Goal: Task Accomplishment & Management: Use online tool/utility

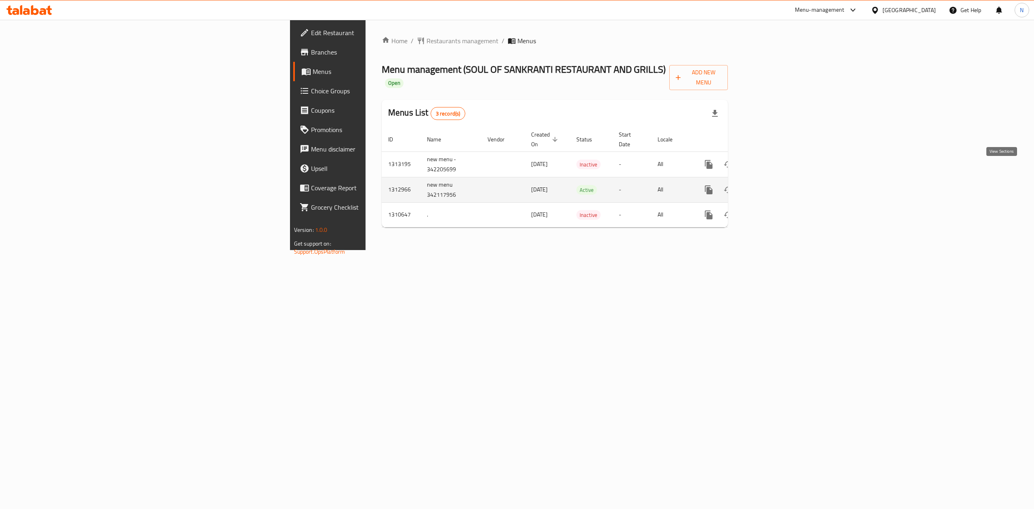
click at [772, 185] on icon "enhanced table" at bounding box center [767, 190] width 10 height 10
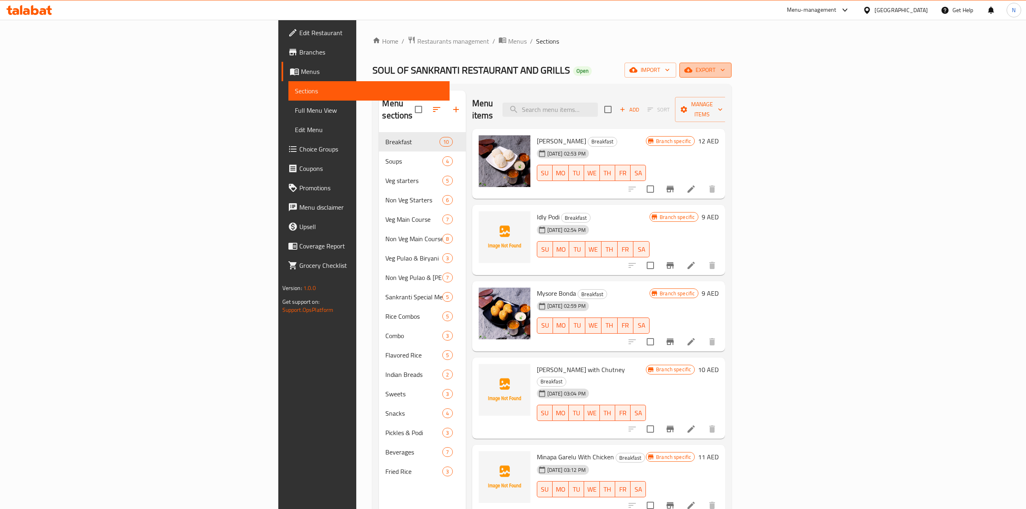
click at [725, 70] on span "export" at bounding box center [705, 70] width 39 height 10
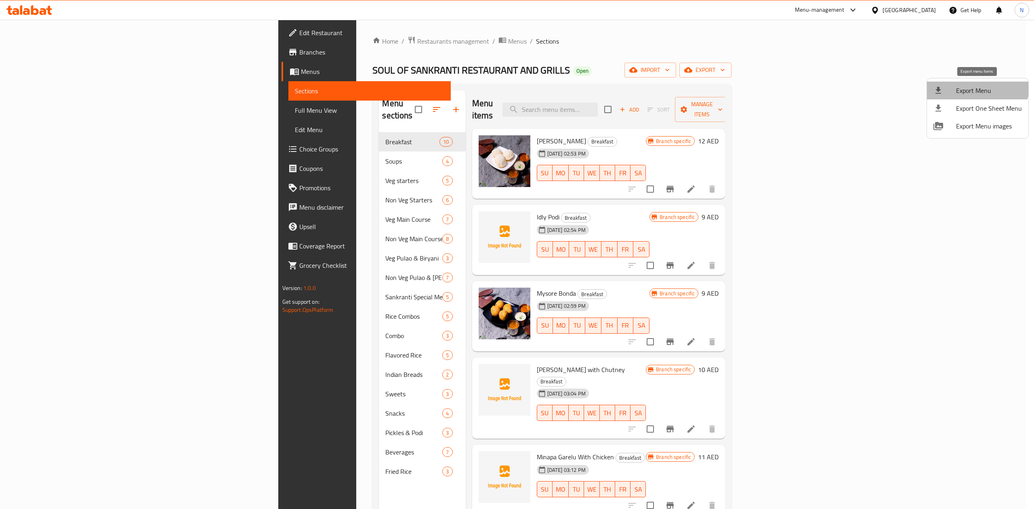
click at [976, 83] on li "Export Menu" at bounding box center [977, 91] width 101 height 18
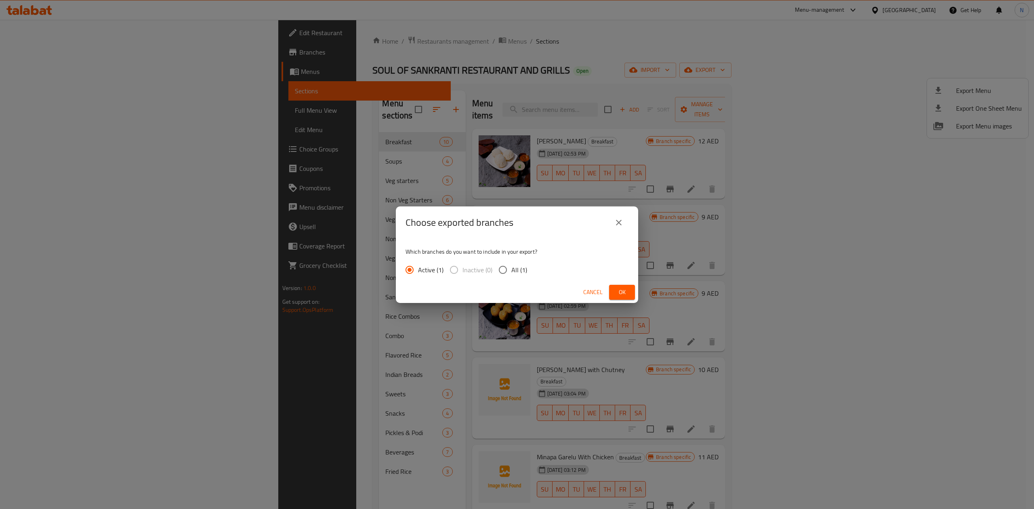
click at [504, 273] on input "All (1)" at bounding box center [503, 269] width 17 height 17
radio input "true"
click at [628, 285] on button "Ok" at bounding box center [622, 292] width 26 height 15
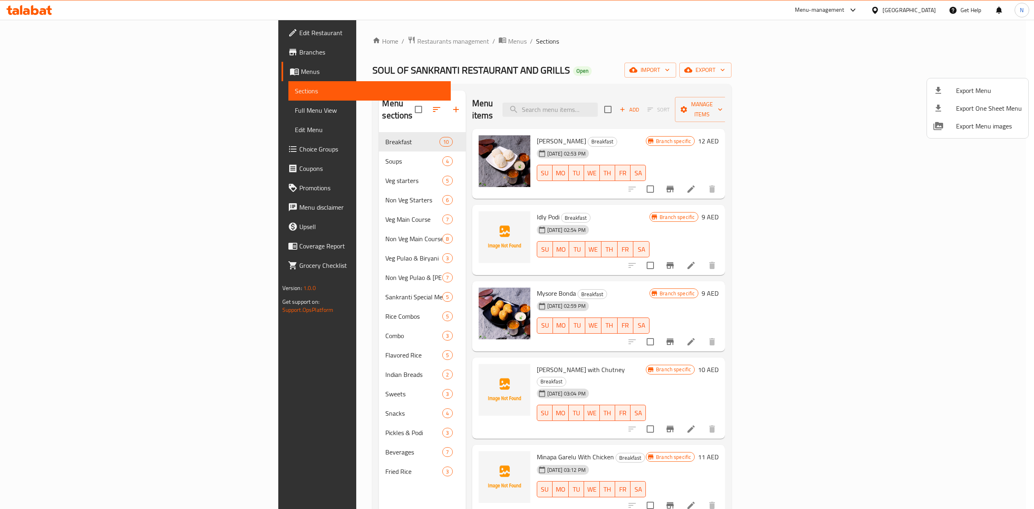
click at [327, 44] on div at bounding box center [517, 254] width 1034 height 509
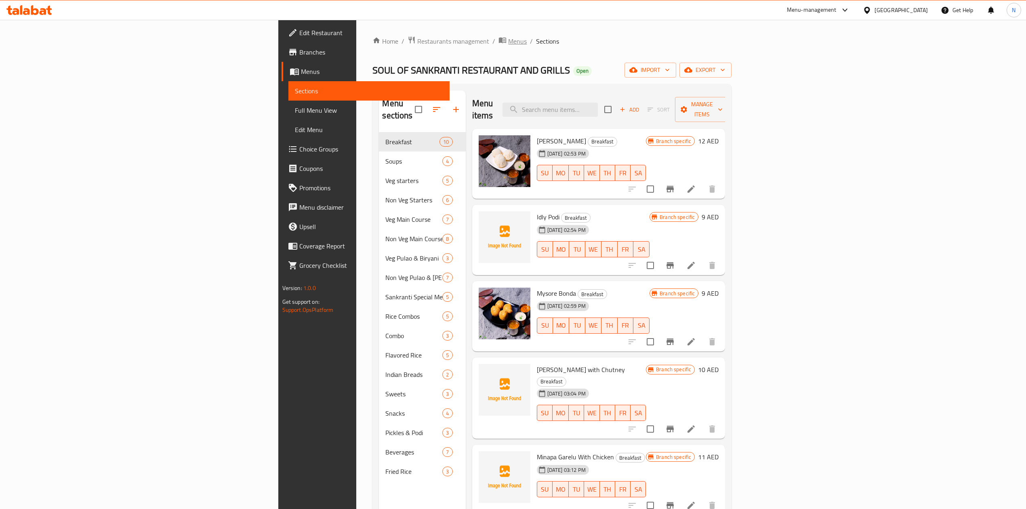
click at [508, 39] on span "Menus" at bounding box center [517, 41] width 19 height 10
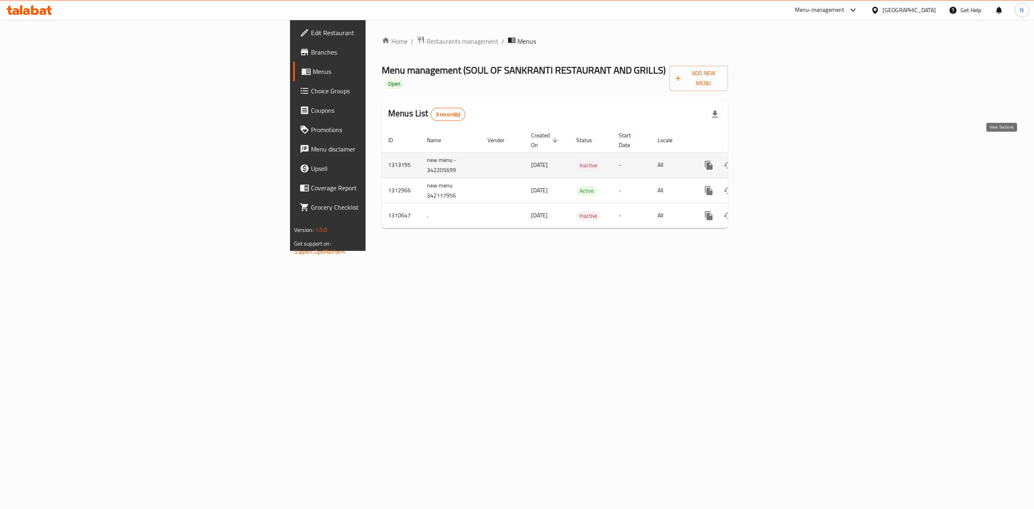
click at [772, 160] on icon "enhanced table" at bounding box center [767, 165] width 10 height 10
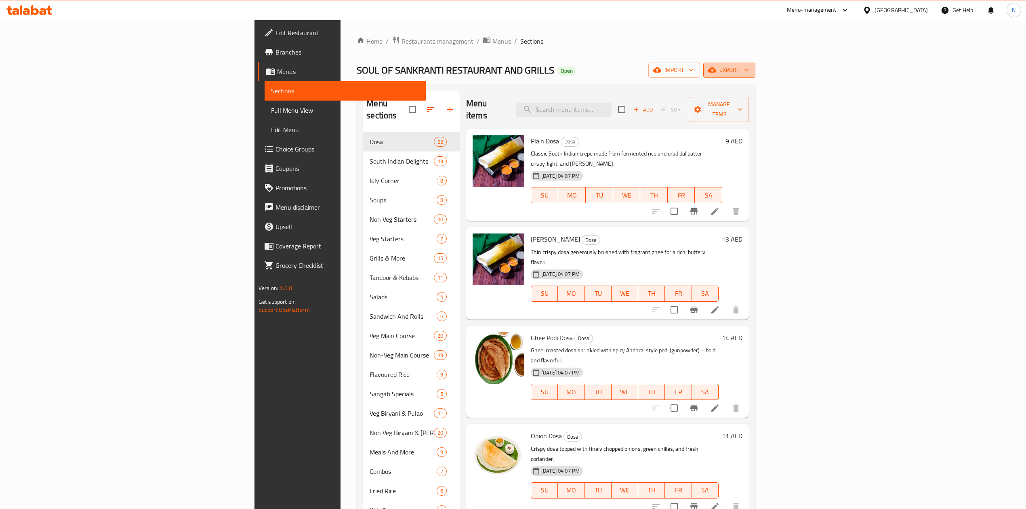
click at [749, 75] on span "export" at bounding box center [729, 70] width 39 height 10
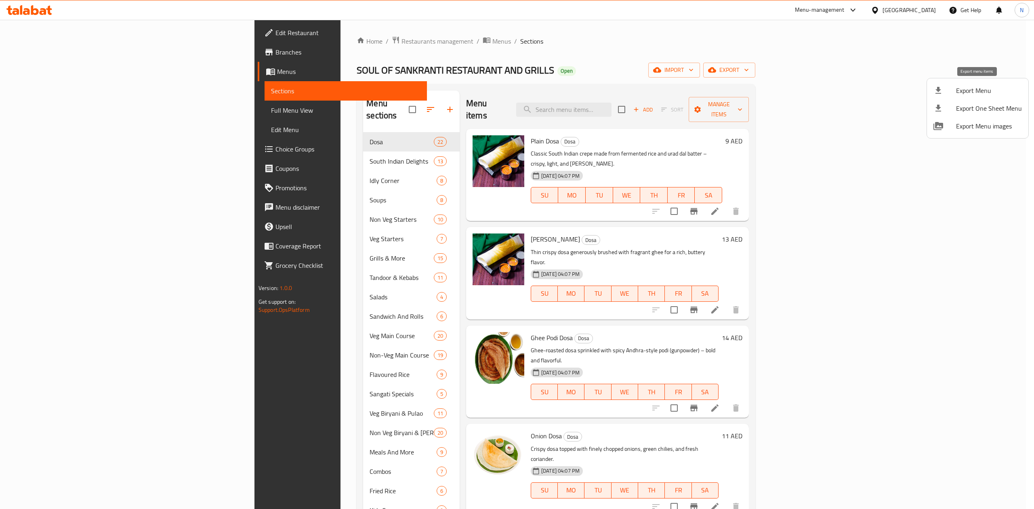
click at [945, 99] on li "Export One Sheet Menu" at bounding box center [977, 108] width 101 height 18
drag, startPoint x: 819, startPoint y: 72, endPoint x: 856, endPoint y: 73, distance: 36.4
click at [819, 73] on div at bounding box center [517, 254] width 1034 height 509
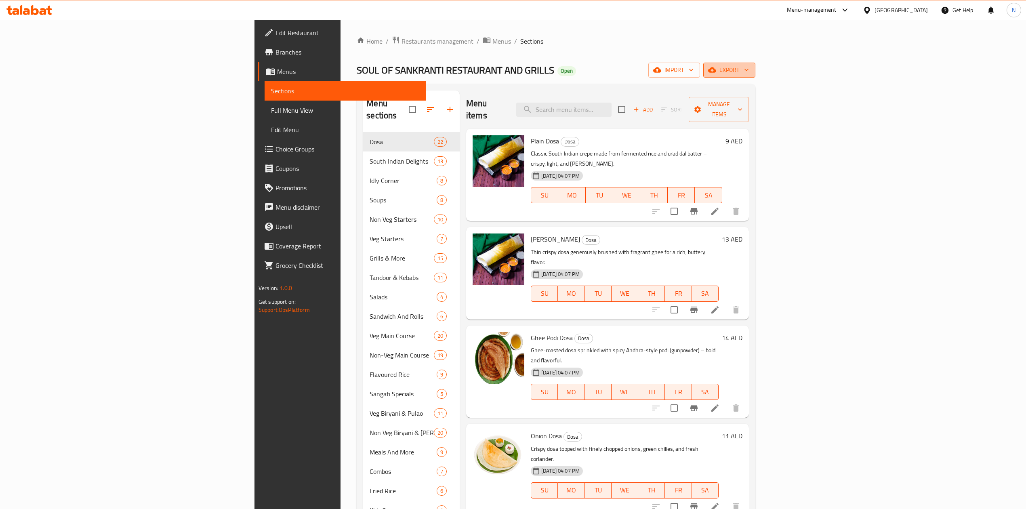
click at [749, 70] on span "export" at bounding box center [729, 70] width 39 height 10
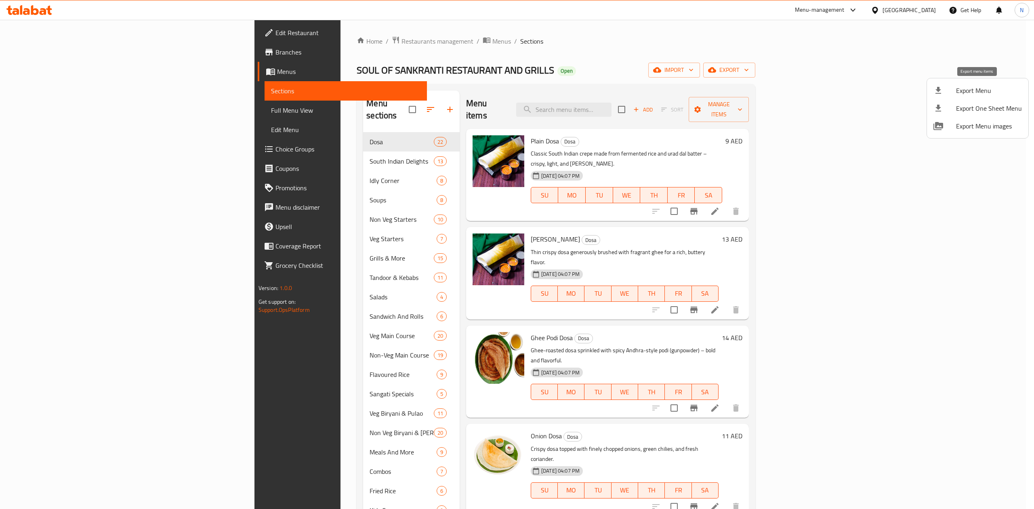
click at [952, 87] on div at bounding box center [945, 91] width 23 height 10
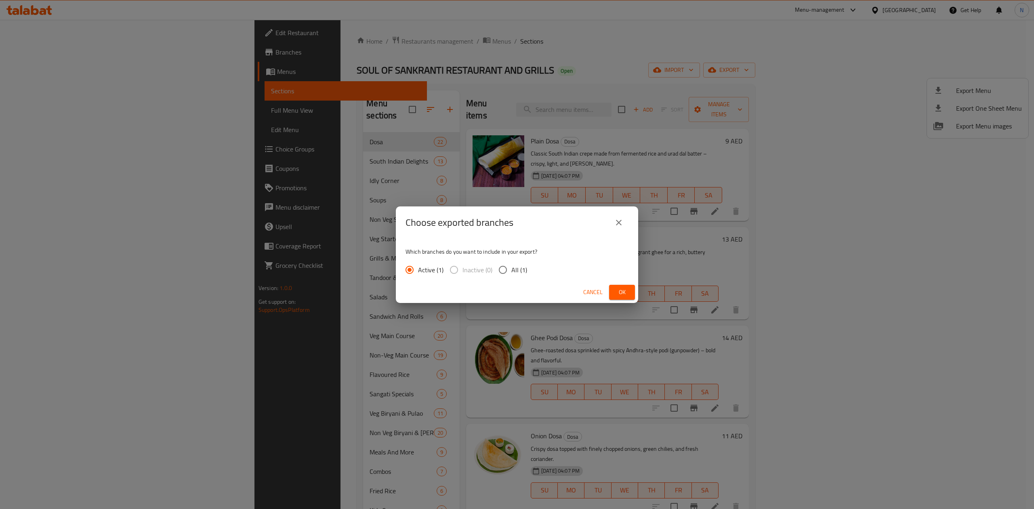
click at [513, 270] on span "All (1)" at bounding box center [520, 270] width 16 height 10
click at [512, 270] on input "All (1)" at bounding box center [503, 269] width 17 height 17
radio input "true"
click at [617, 295] on span "Ok" at bounding box center [622, 292] width 13 height 10
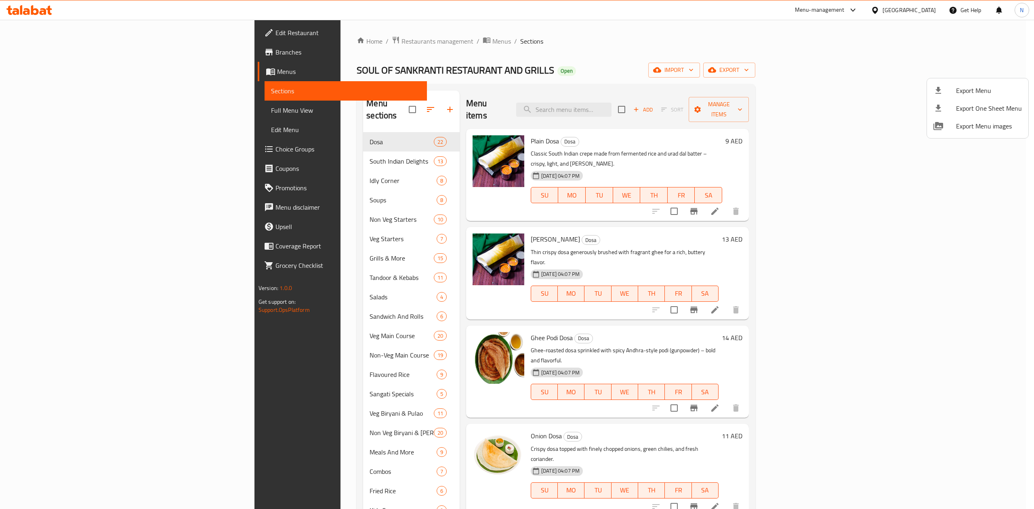
click at [624, 300] on div at bounding box center [517, 254] width 1034 height 509
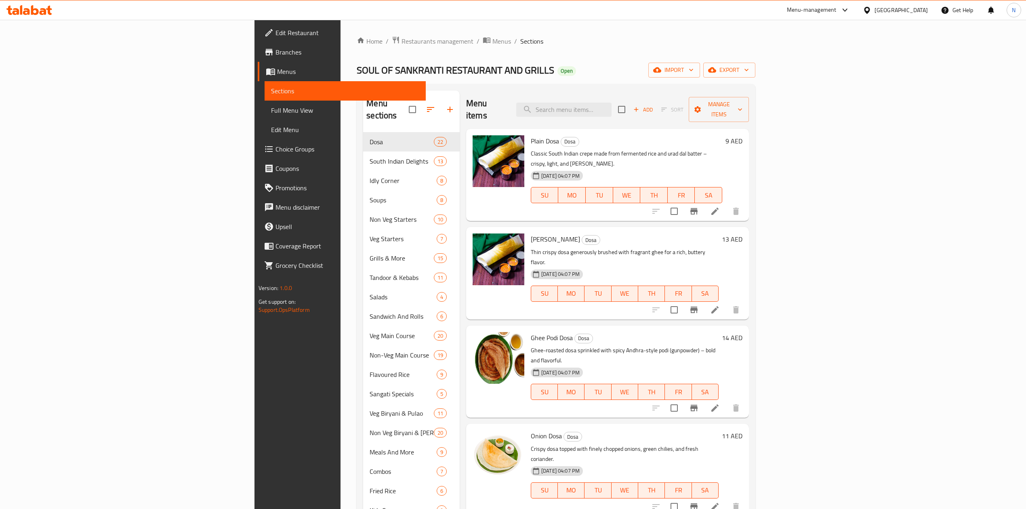
click at [756, 85] on div "Menu sections Dosa 22 South Indian Delights 13 Idly Corner 8 Soups 8 Non Veg St…" at bounding box center [556, 355] width 399 height 543
click at [756, 65] on button "export" at bounding box center [729, 70] width 52 height 15
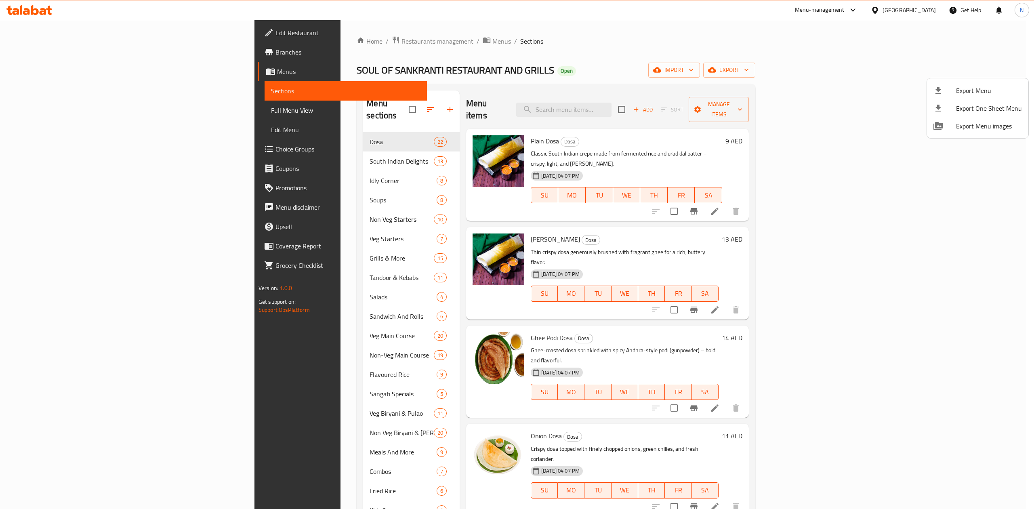
click at [965, 89] on span "Export Menu" at bounding box center [989, 91] width 66 height 10
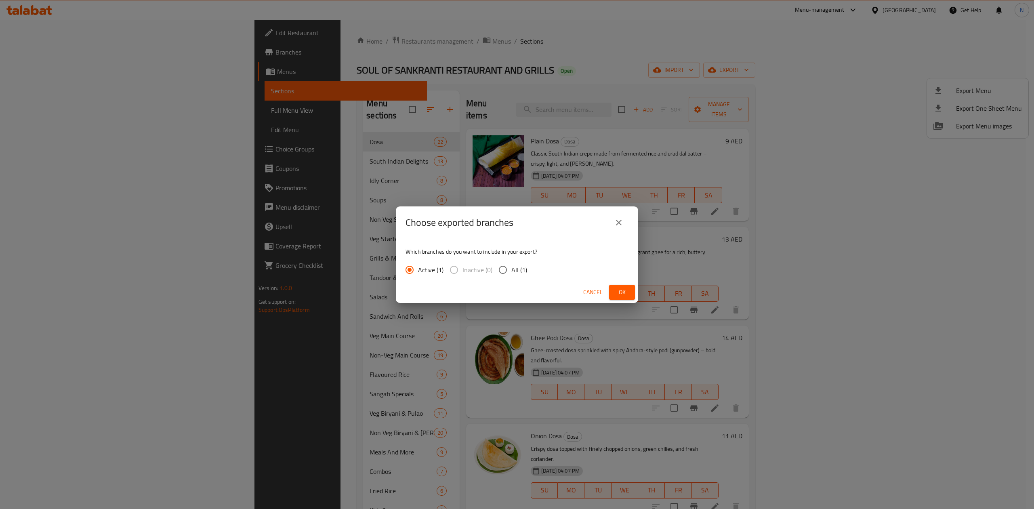
click at [492, 280] on div "Which branches do you want to include in your export? Active (1) Inactive (0) A…" at bounding box center [517, 260] width 242 height 43
click at [500, 274] on input "All (1)" at bounding box center [503, 269] width 17 height 17
radio input "true"
click at [610, 288] on button "Ok" at bounding box center [622, 292] width 26 height 15
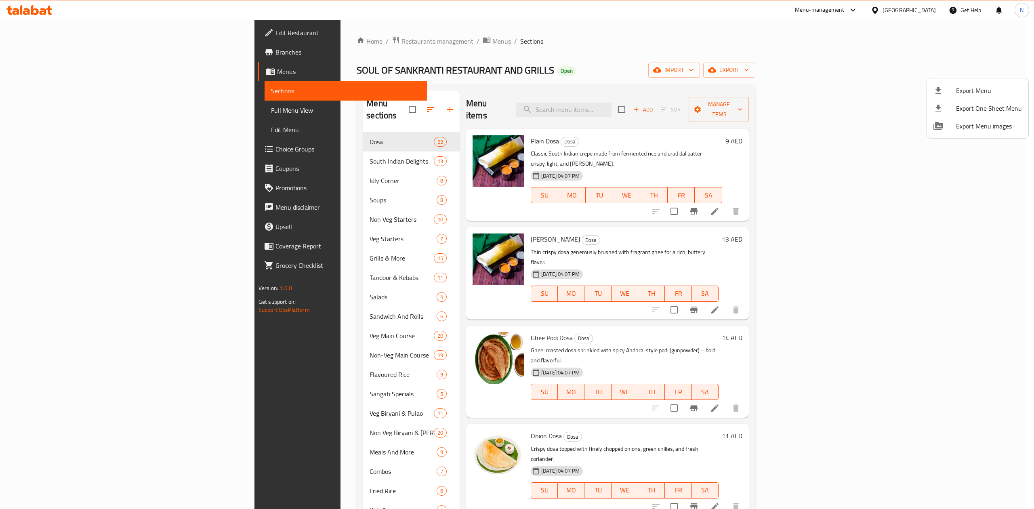
click at [356, 147] on div at bounding box center [517, 254] width 1034 height 509
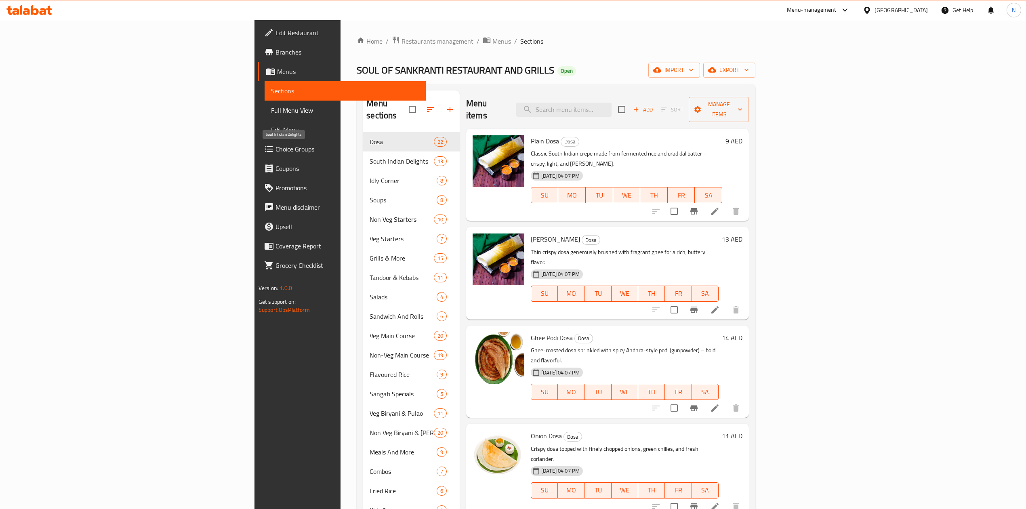
click at [370, 156] on span "South Indian Delights" at bounding box center [402, 161] width 64 height 10
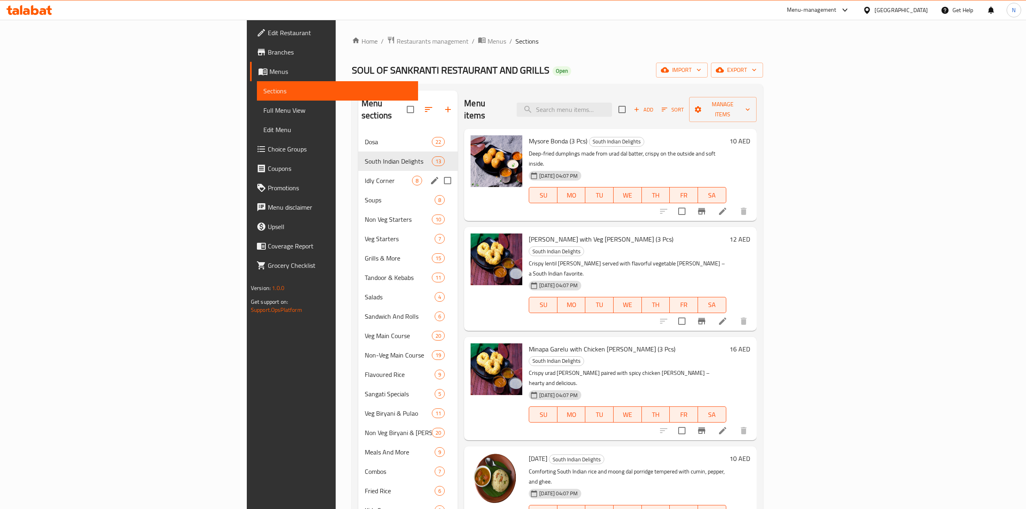
click at [358, 171] on div "Idly Corner 8" at bounding box center [407, 180] width 99 height 19
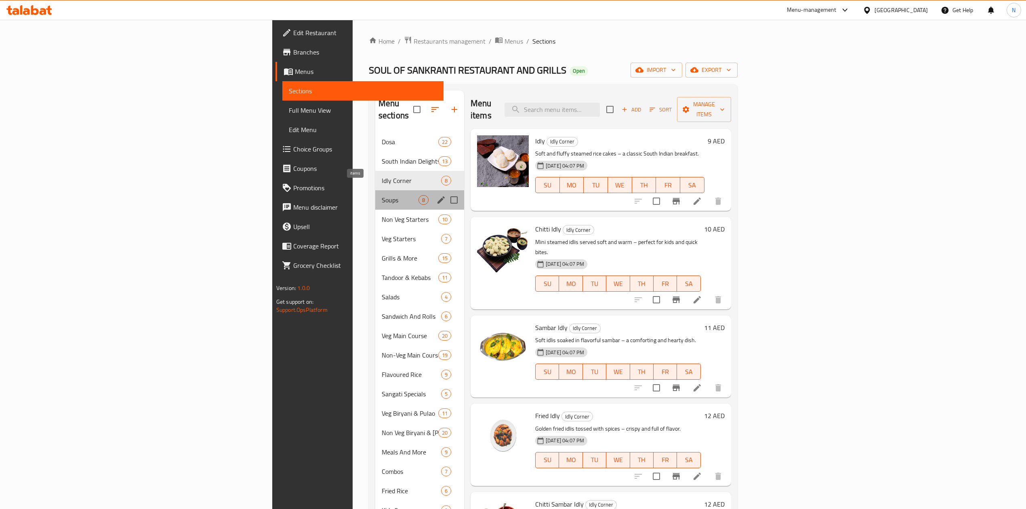
drag, startPoint x: 354, startPoint y: 192, endPoint x: 349, endPoint y: 222, distance: 30.3
click at [419, 195] on div "8" at bounding box center [424, 200] width 10 height 10
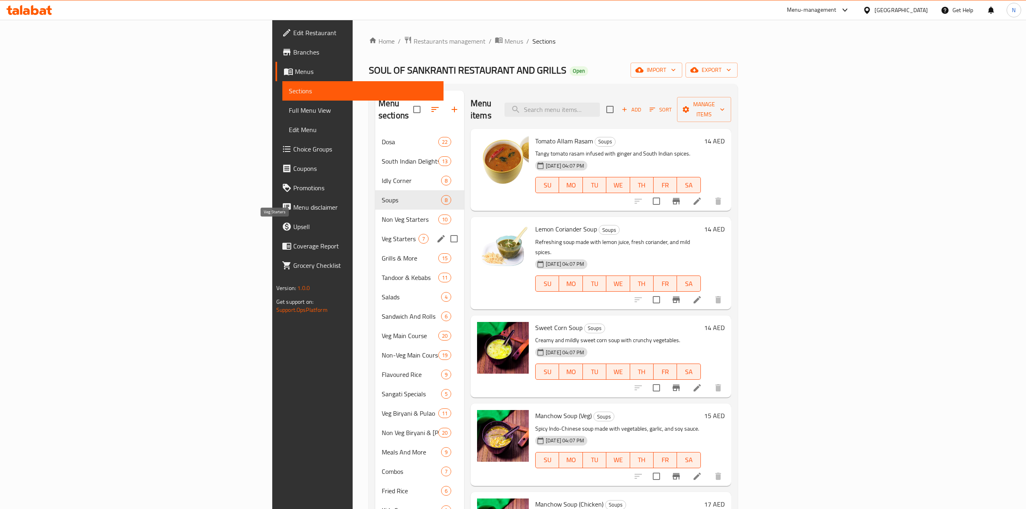
drag, startPoint x: 349, startPoint y: 222, endPoint x: 339, endPoint y: 276, distance: 55.2
click at [375, 233] on div "Veg Starters 7" at bounding box center [419, 238] width 89 height 19
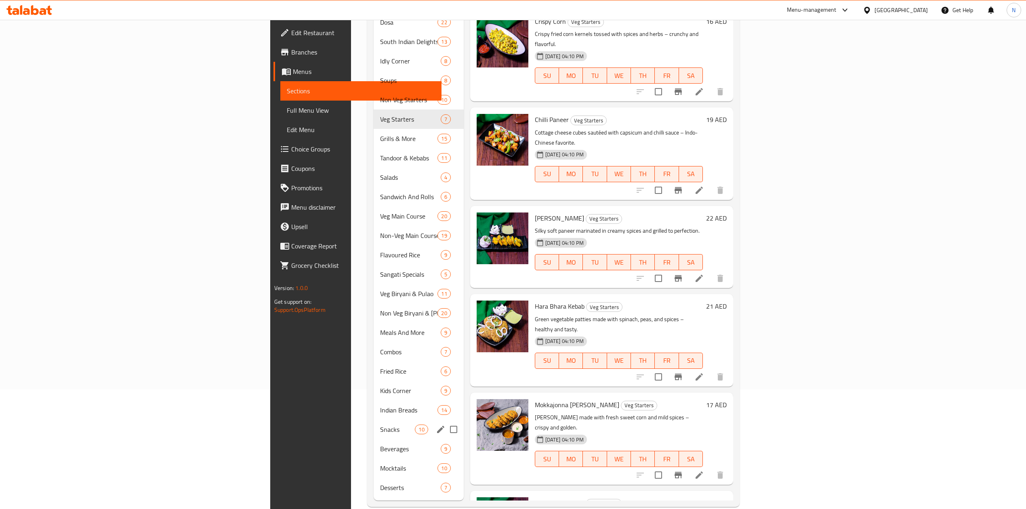
scroll to position [122, 0]
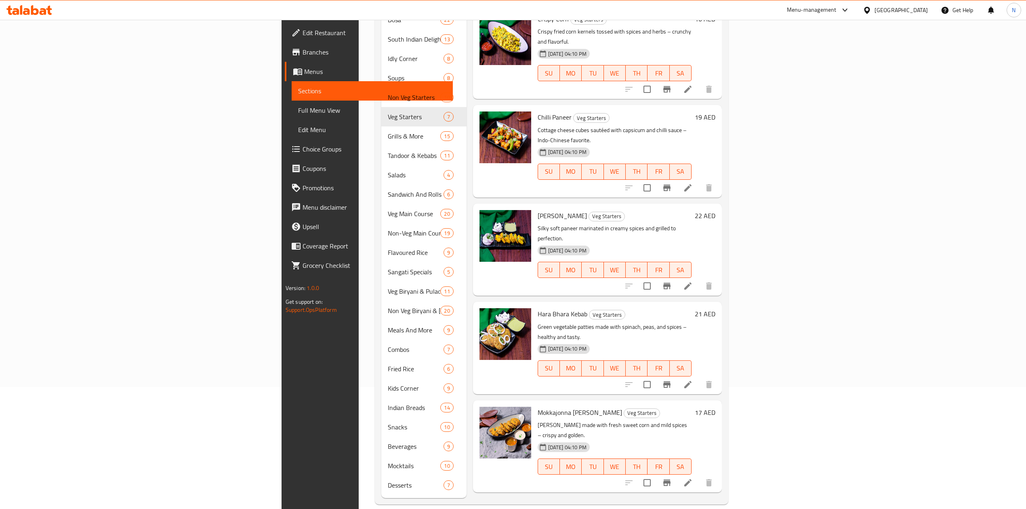
click at [692, 505] on h6 "Paneer Pakoda Veg Starters" at bounding box center [615, 510] width 154 height 11
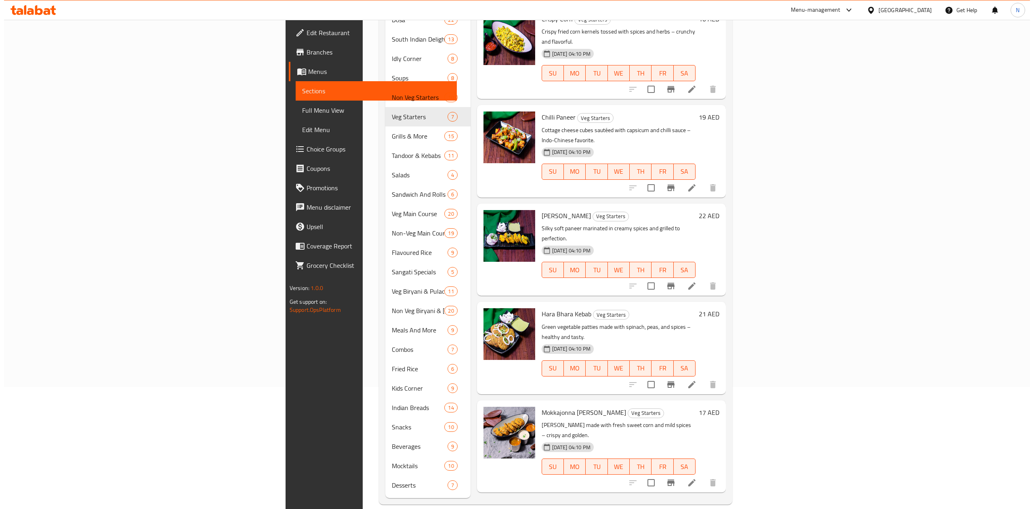
scroll to position [0, 0]
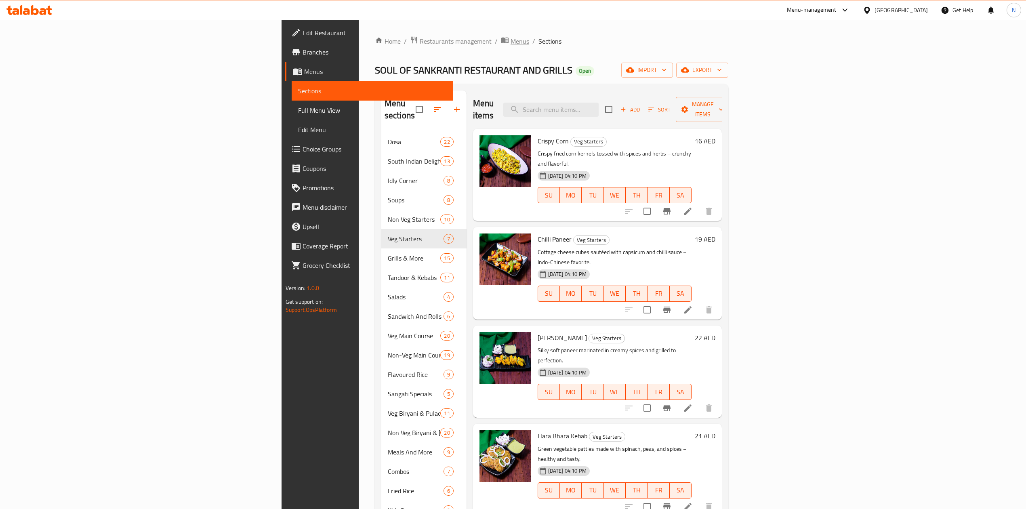
click at [511, 39] on span "Menus" at bounding box center [520, 41] width 19 height 10
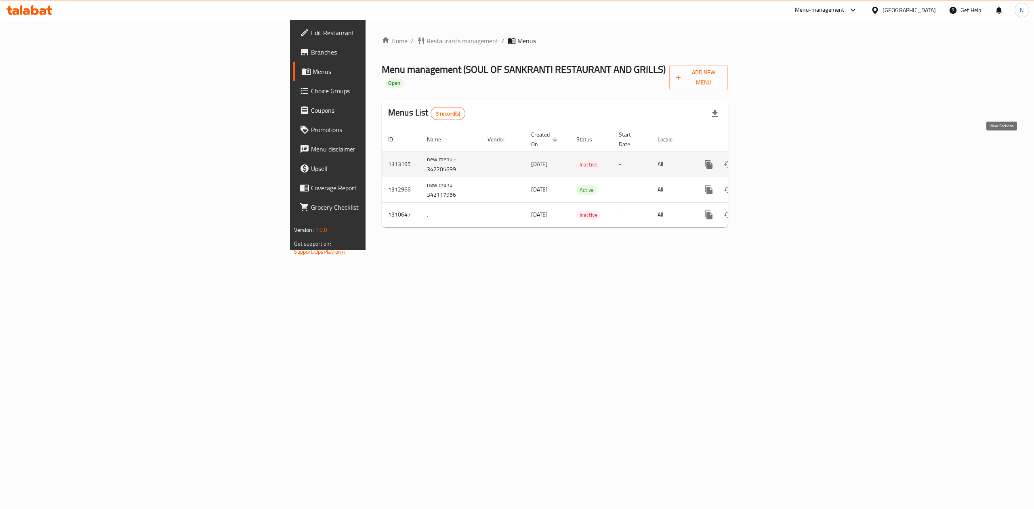
click at [772, 160] on icon "enhanced table" at bounding box center [767, 165] width 10 height 10
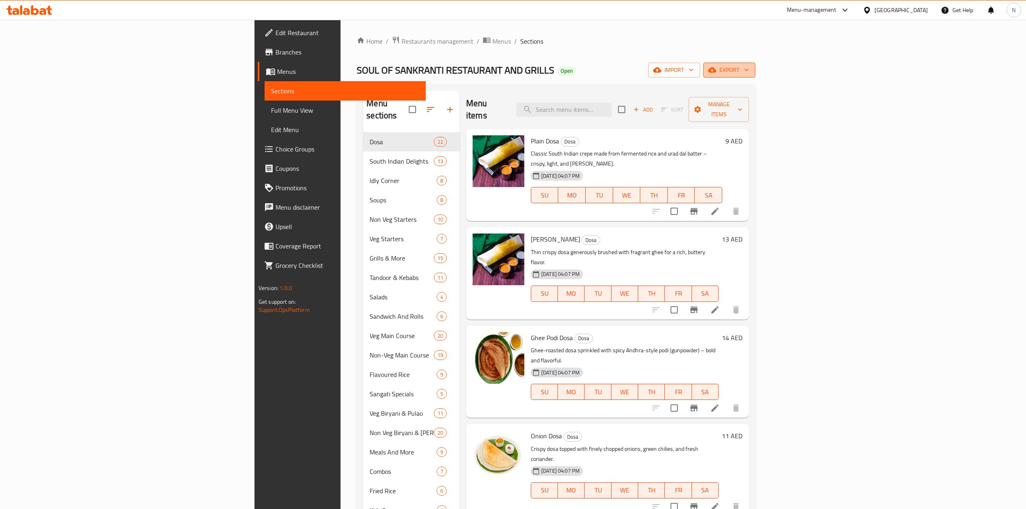
click at [749, 67] on span "export" at bounding box center [729, 70] width 39 height 10
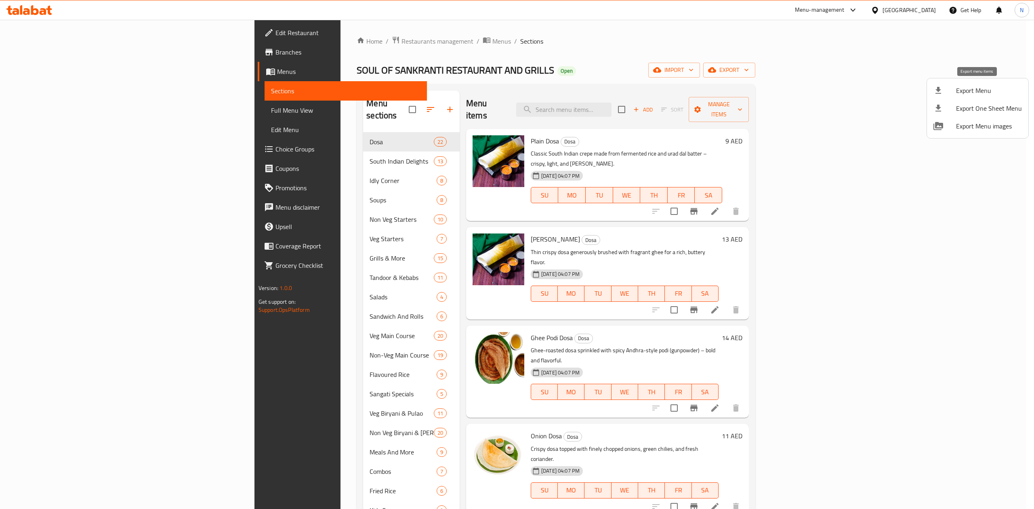
click at [943, 85] on li "Export Menu" at bounding box center [977, 91] width 101 height 18
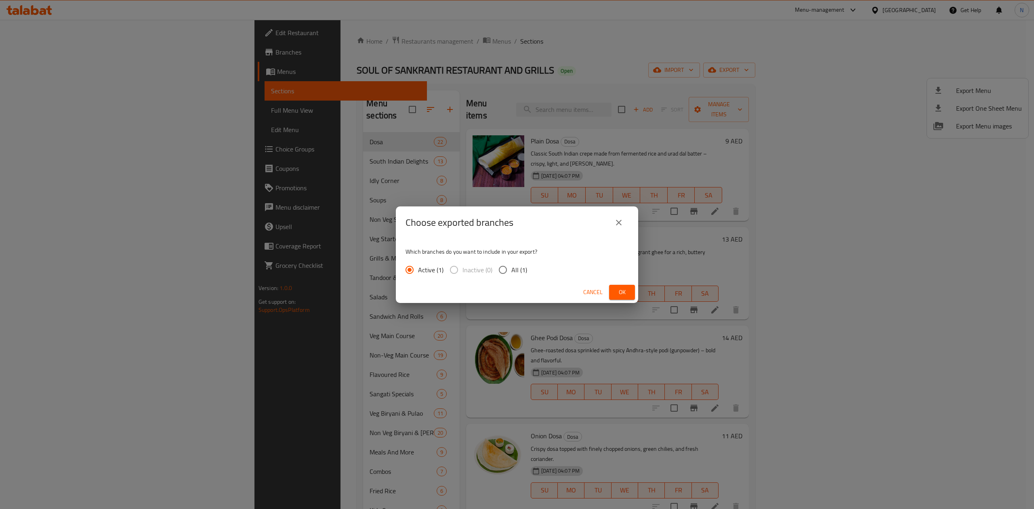
click at [511, 268] on input "All (1)" at bounding box center [503, 269] width 17 height 17
radio input "true"
click at [621, 287] on span "Ok" at bounding box center [622, 292] width 13 height 10
